Goal: Check status: Check status

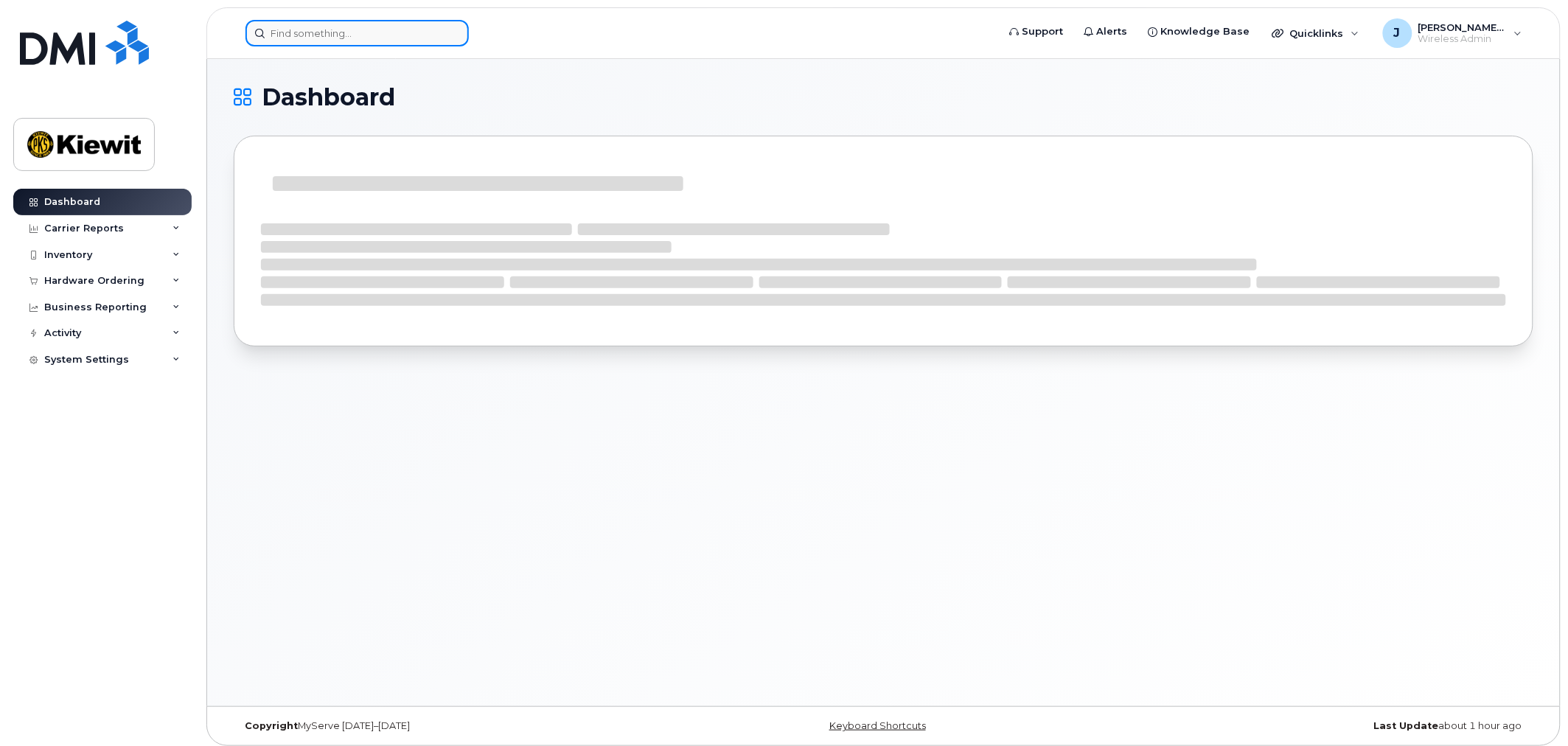
click at [368, 34] on input at bounding box center [357, 33] width 223 height 27
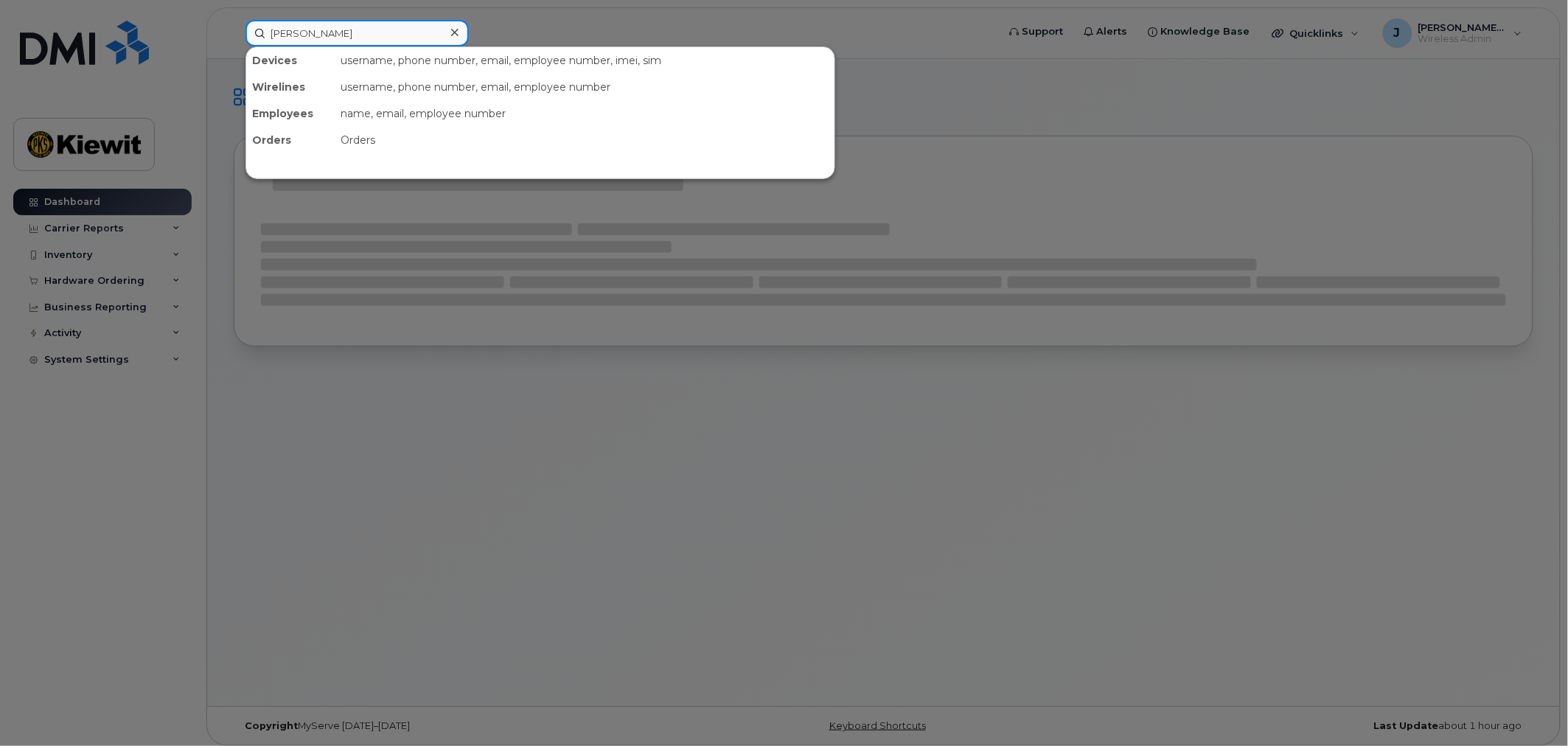
type input "garrison"
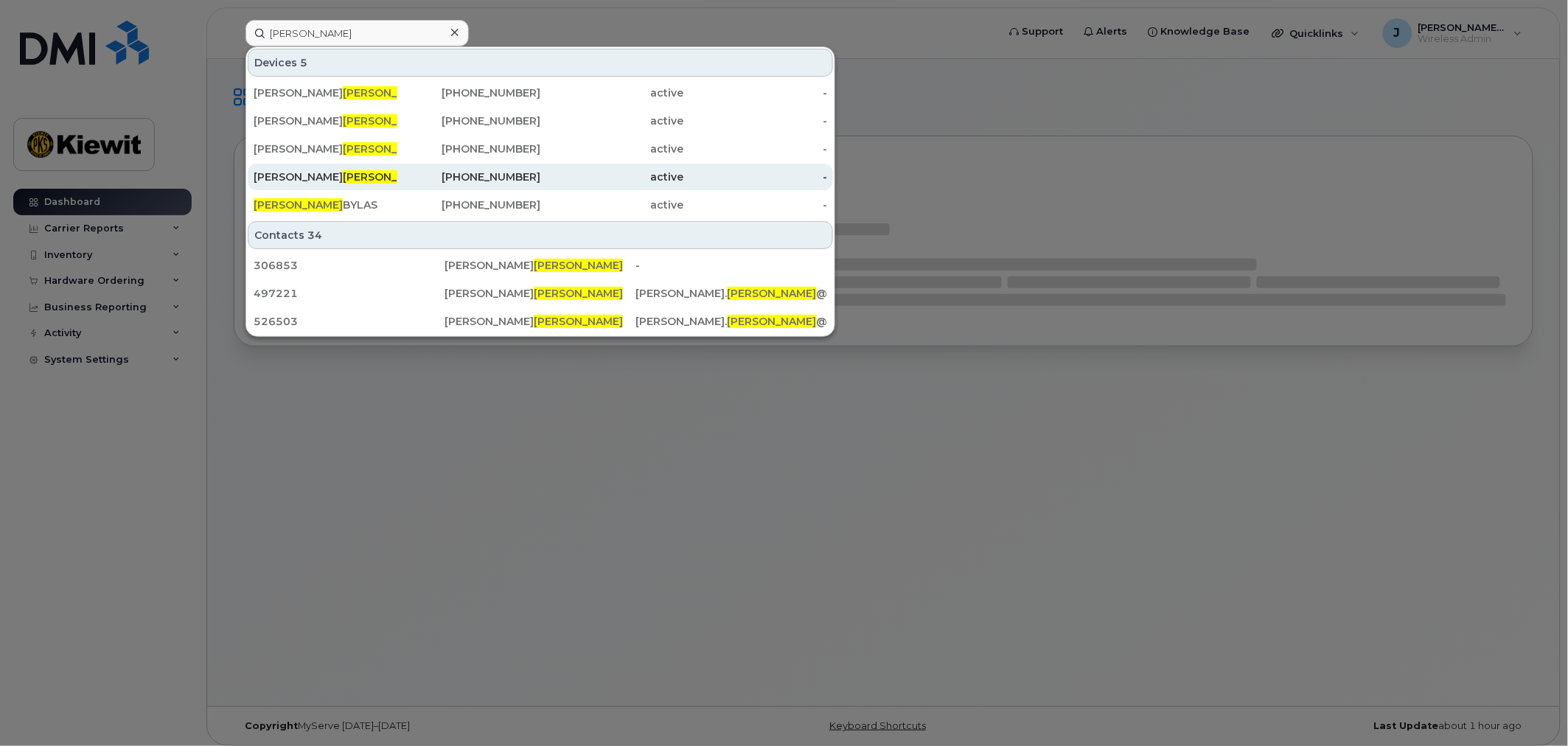
click at [364, 174] on div "CORY GARRISON -QUINTON" at bounding box center [326, 177] width 144 height 15
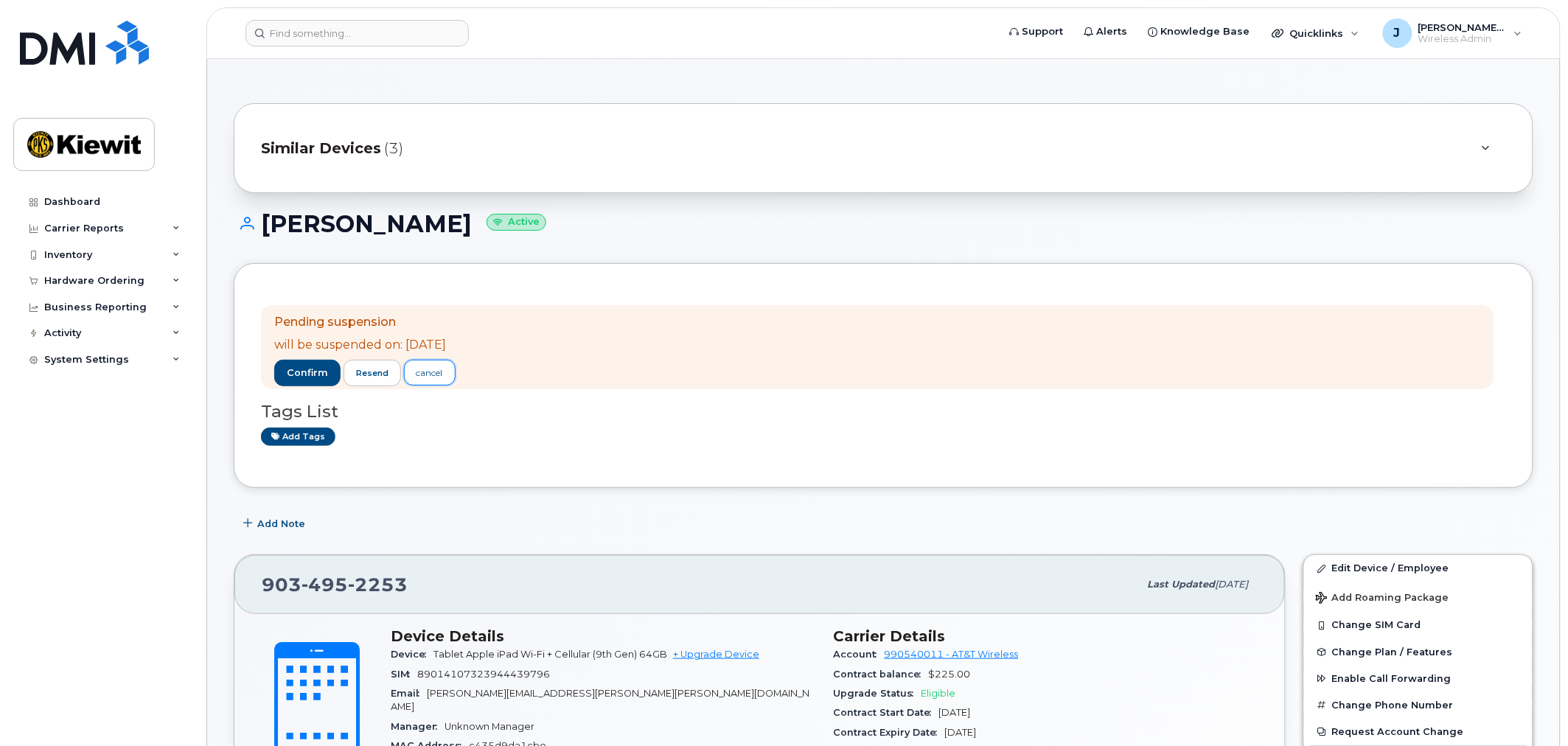
click at [442, 374] on div "cancel" at bounding box center [430, 373] width 27 height 13
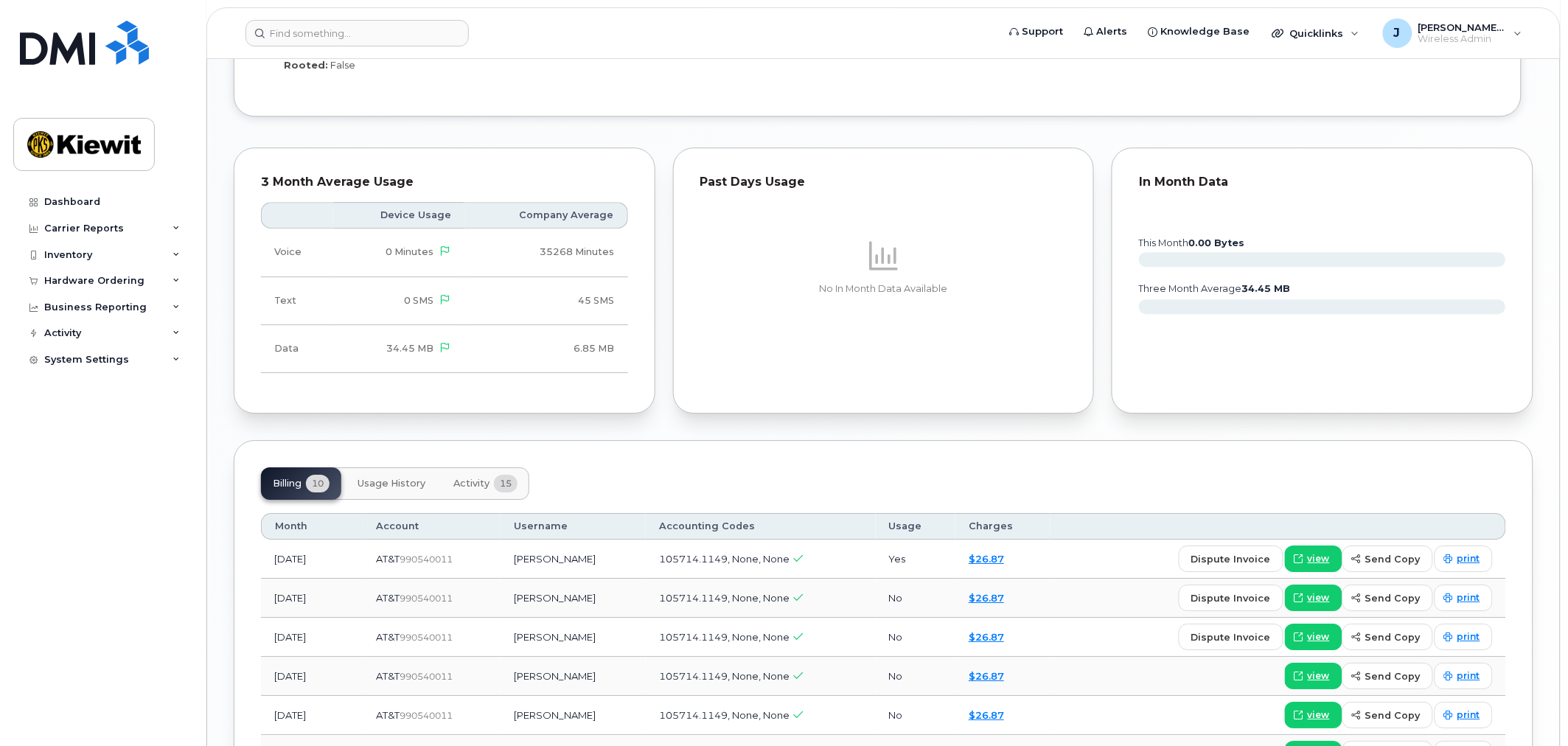
scroll to position [1474, 0]
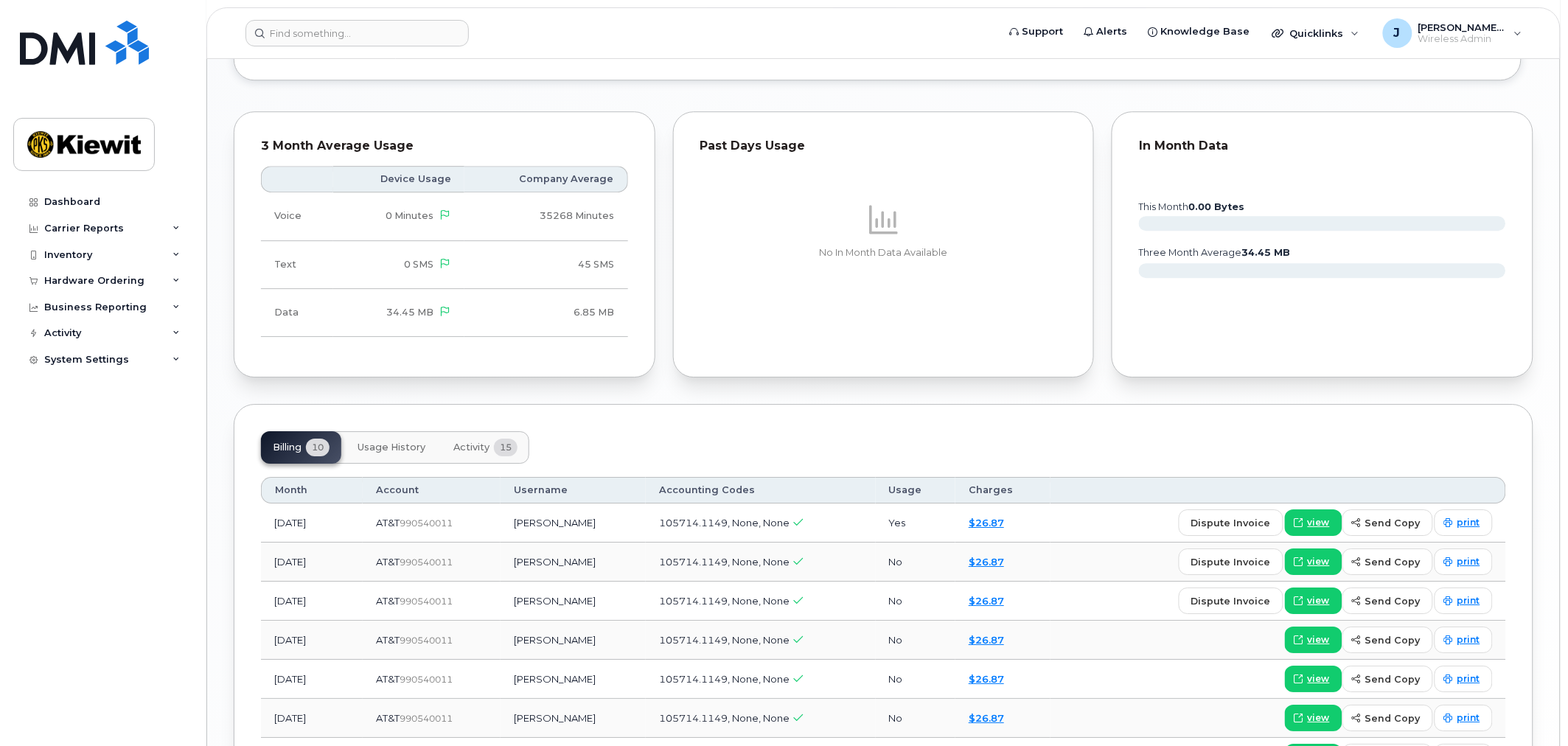
click at [421, 442] on span "Usage History" at bounding box center [391, 447] width 68 height 12
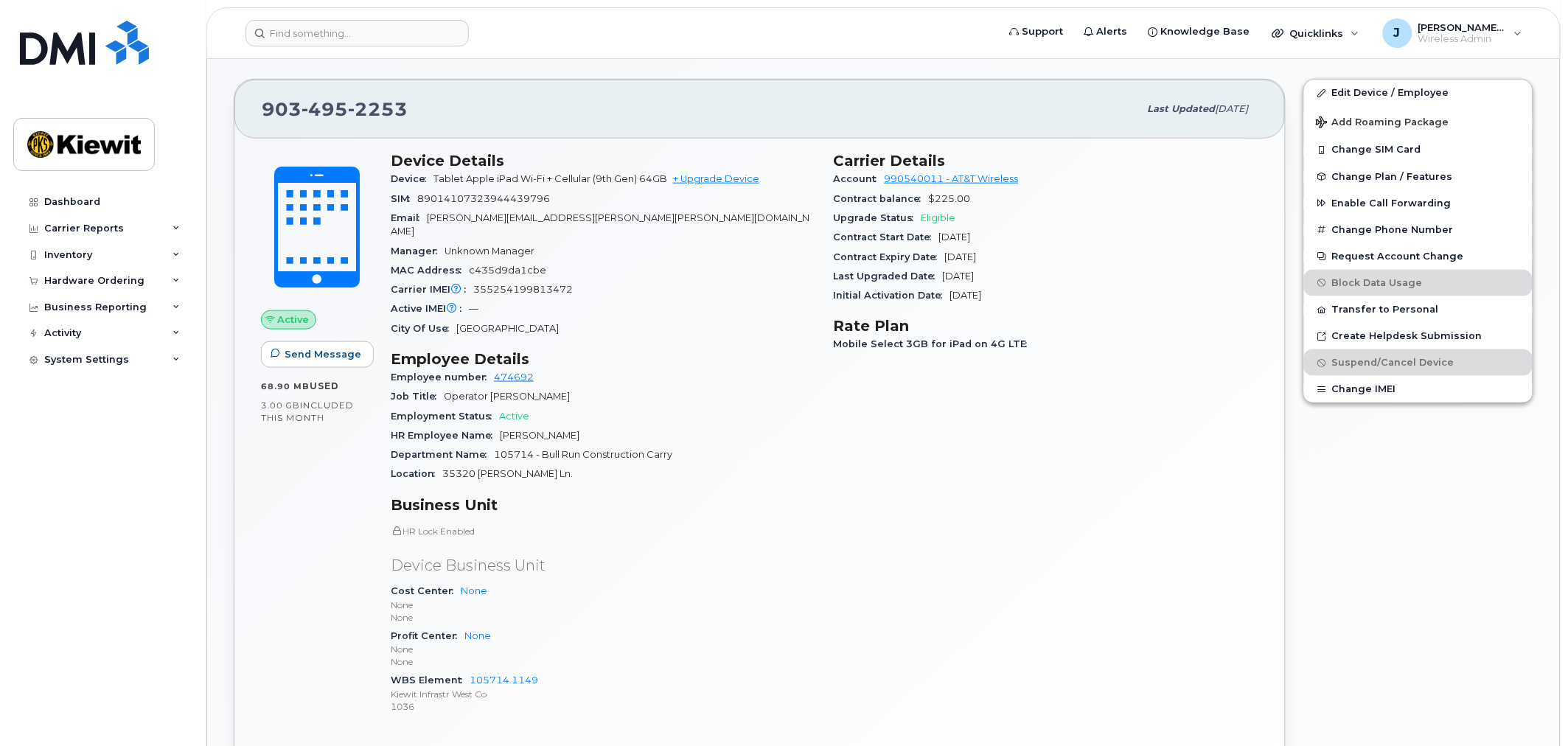
scroll to position [0, 0]
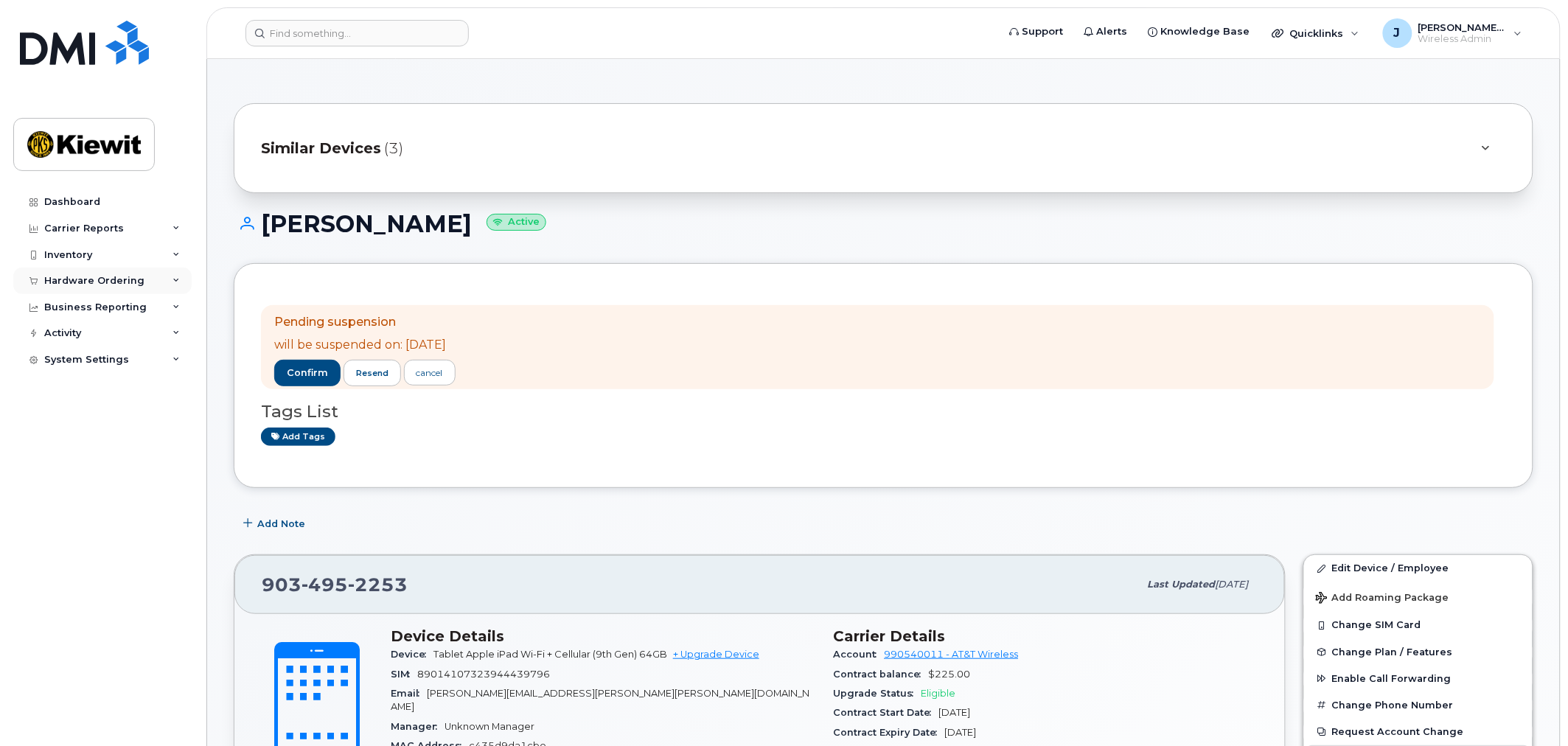
click at [180, 287] on div "Hardware Ordering" at bounding box center [102, 281] width 179 height 27
drag, startPoint x: 90, startPoint y: 305, endPoint x: 111, endPoint y: 314, distance: 22.8
click at [90, 306] on div "Overview" at bounding box center [75, 308] width 48 height 13
click at [82, 329] on div "Orders" at bounding box center [69, 336] width 36 height 13
